Goal: Entertainment & Leisure: Consume media (video, audio)

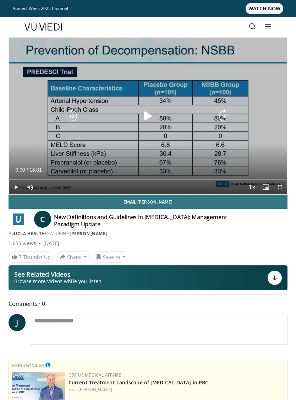
click at [153, 112] on icon "Video Player" at bounding box center [148, 116] width 14 height 14
